Goal: Information Seeking & Learning: Find specific page/section

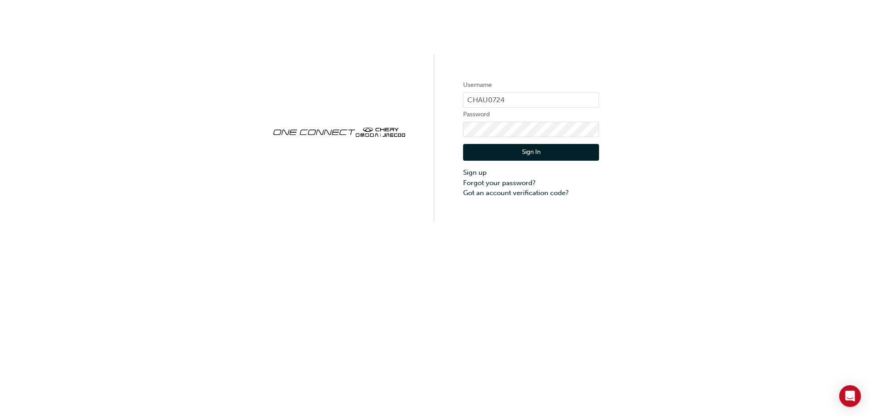
click at [684, 164] on div "Username CHAU0724 Password Sign In Sign up Forgot your password? Got an account…" at bounding box center [435, 111] width 870 height 222
click at [563, 155] on button "Sign In" at bounding box center [531, 152] width 136 height 17
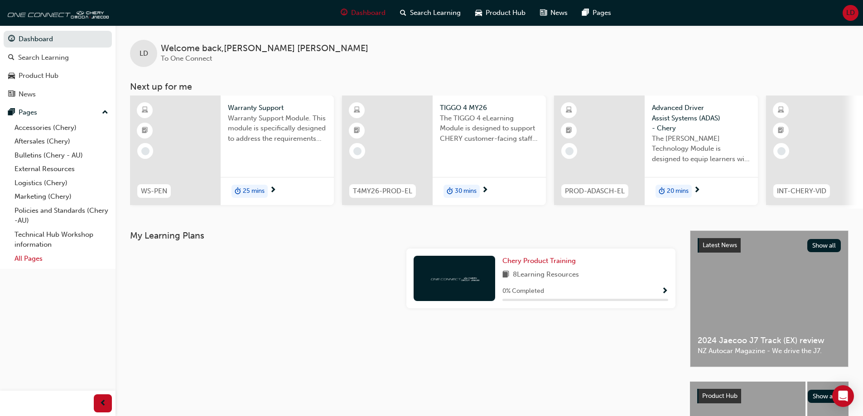
click at [43, 256] on link "All Pages" at bounding box center [61, 259] width 101 height 14
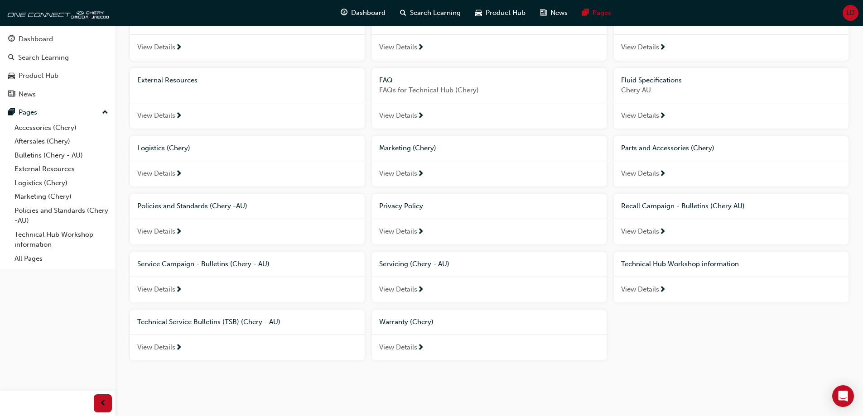
scroll to position [94, 0]
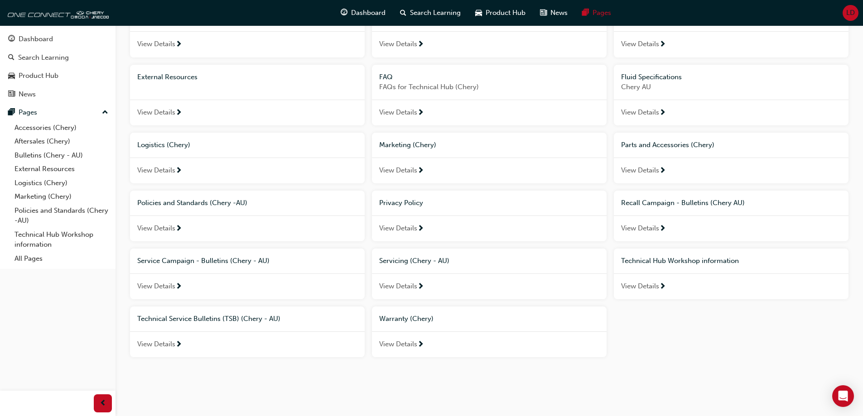
click at [456, 389] on div "Search Pages Sort by Alphabetical: A-Z Advanced Search Accessories (Chery) View…" at bounding box center [489, 163] width 747 height 462
click at [404, 348] on span "View Details" at bounding box center [398, 344] width 38 height 10
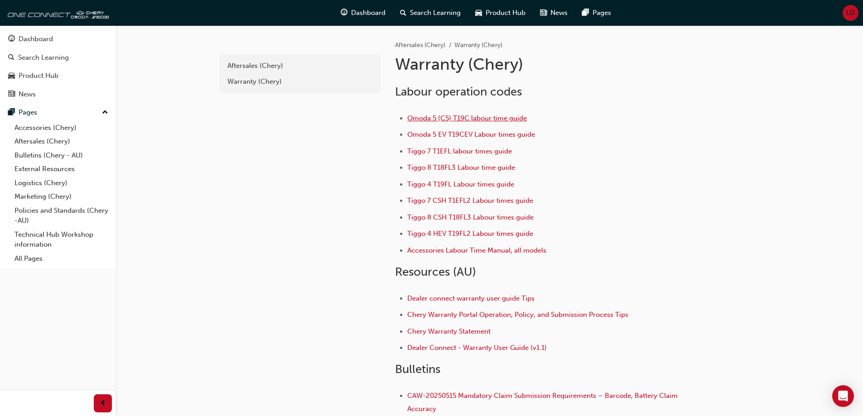
click at [465, 119] on span "Omoda 5 (C5) T19C labour time guide" at bounding box center [467, 118] width 120 height 8
